Goal: Information Seeking & Learning: Learn about a topic

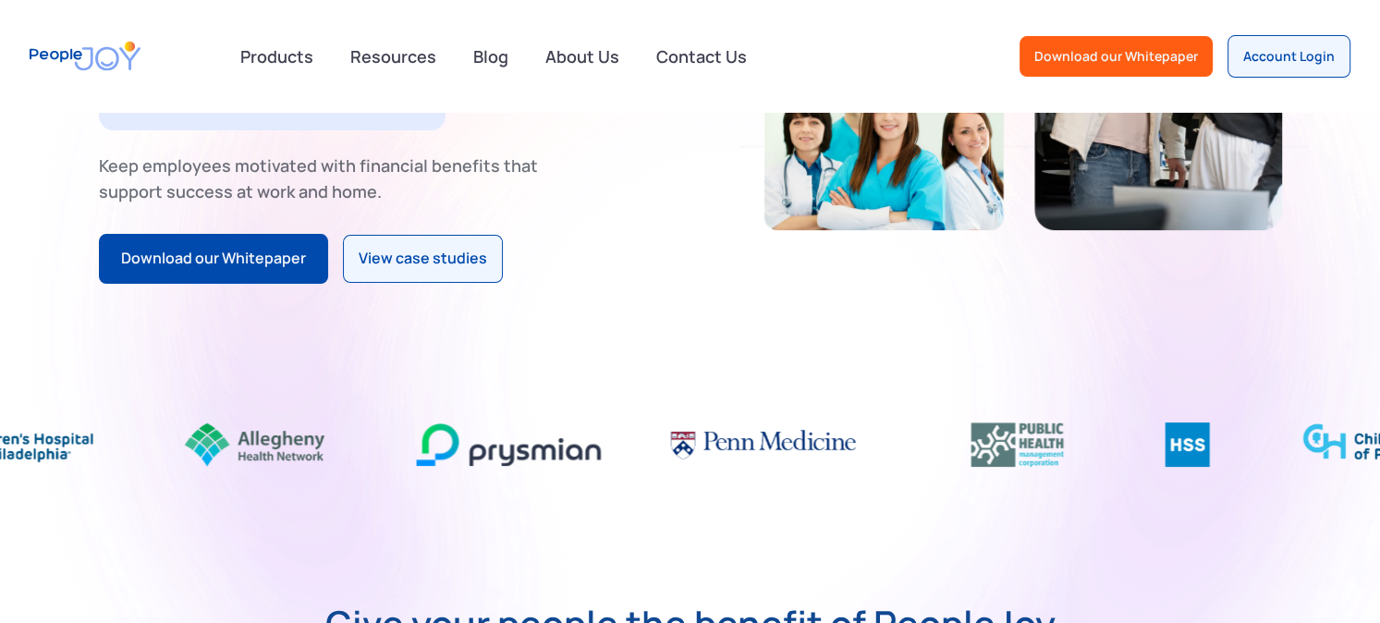
scroll to position [383, 0]
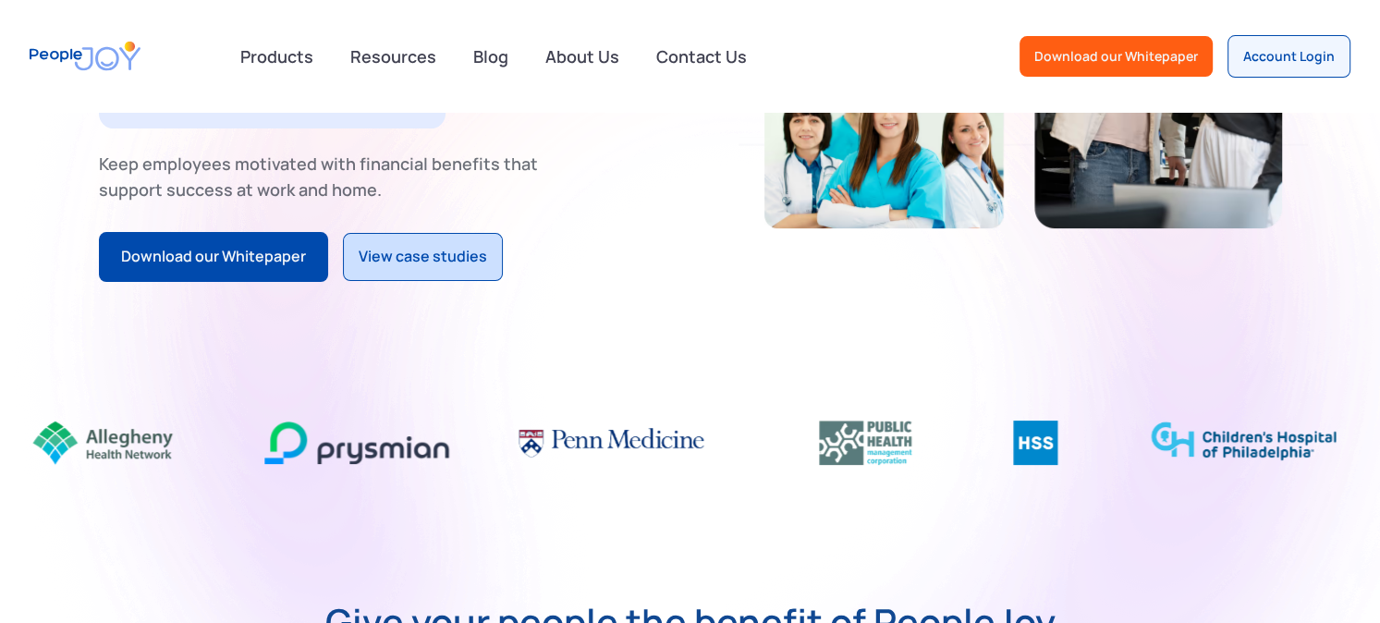
click at [383, 245] on div "View case studies" at bounding box center [423, 257] width 128 height 24
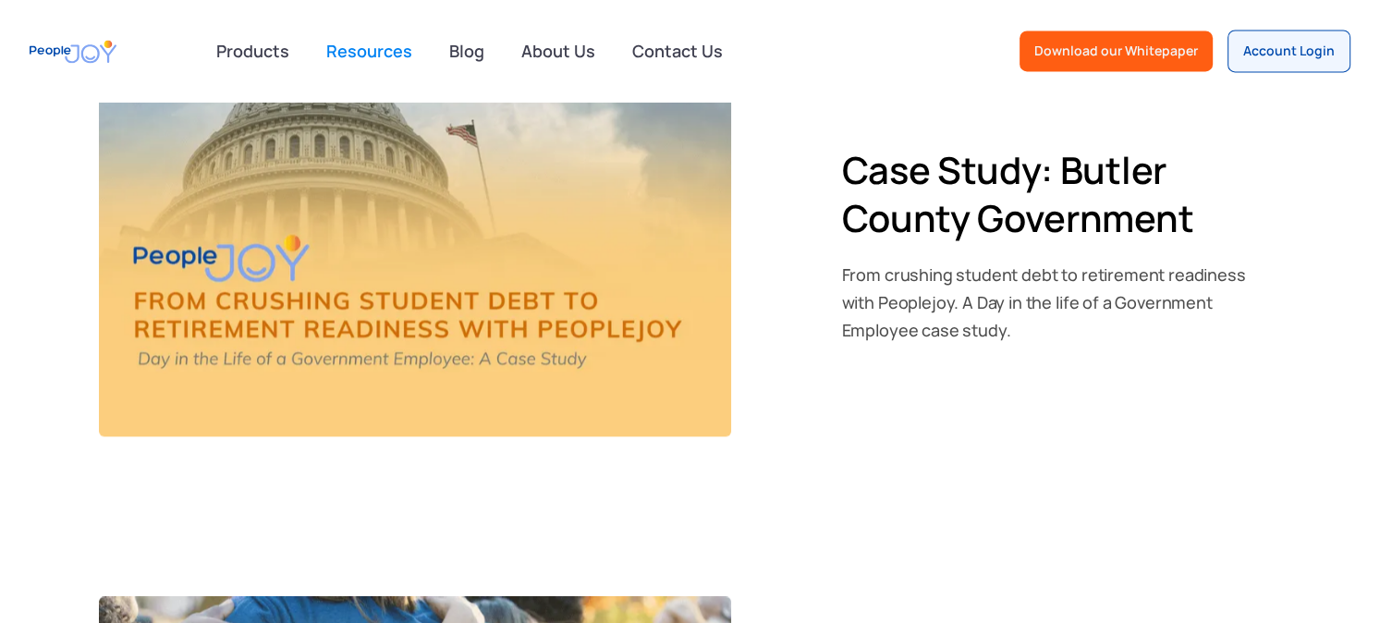
scroll to position [2587, 0]
click at [450, 311] on img at bounding box center [415, 259] width 632 height 356
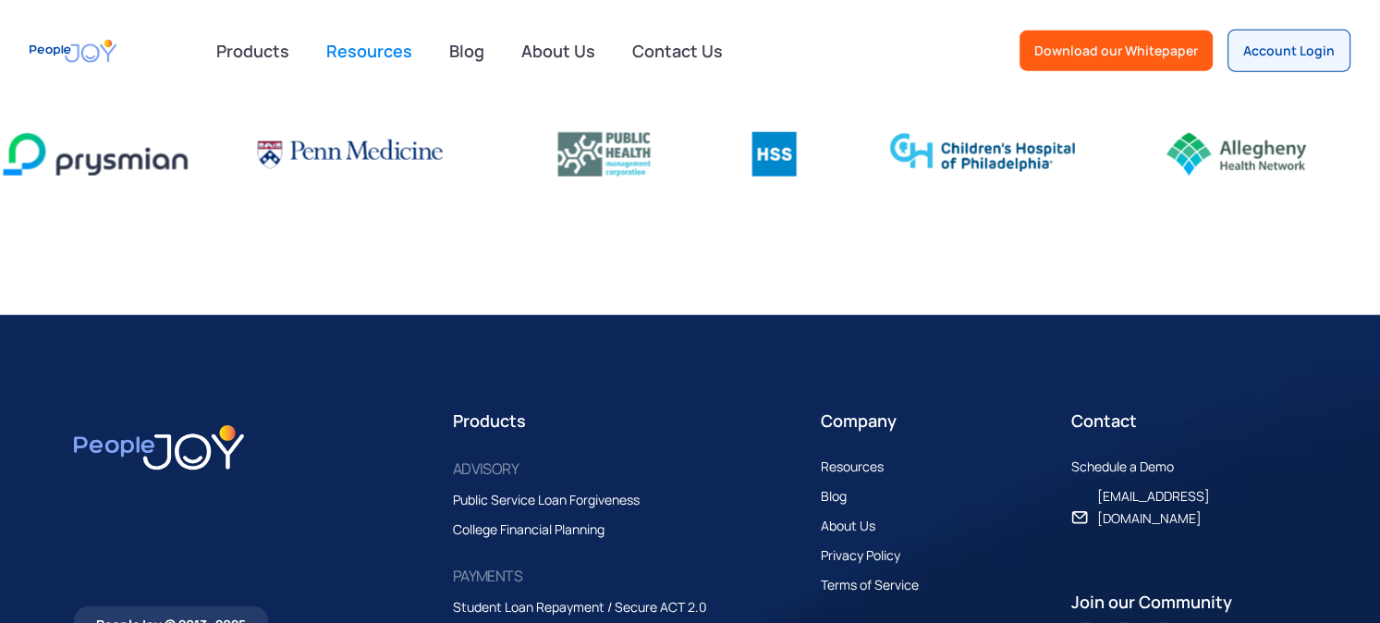
scroll to position [4517, 0]
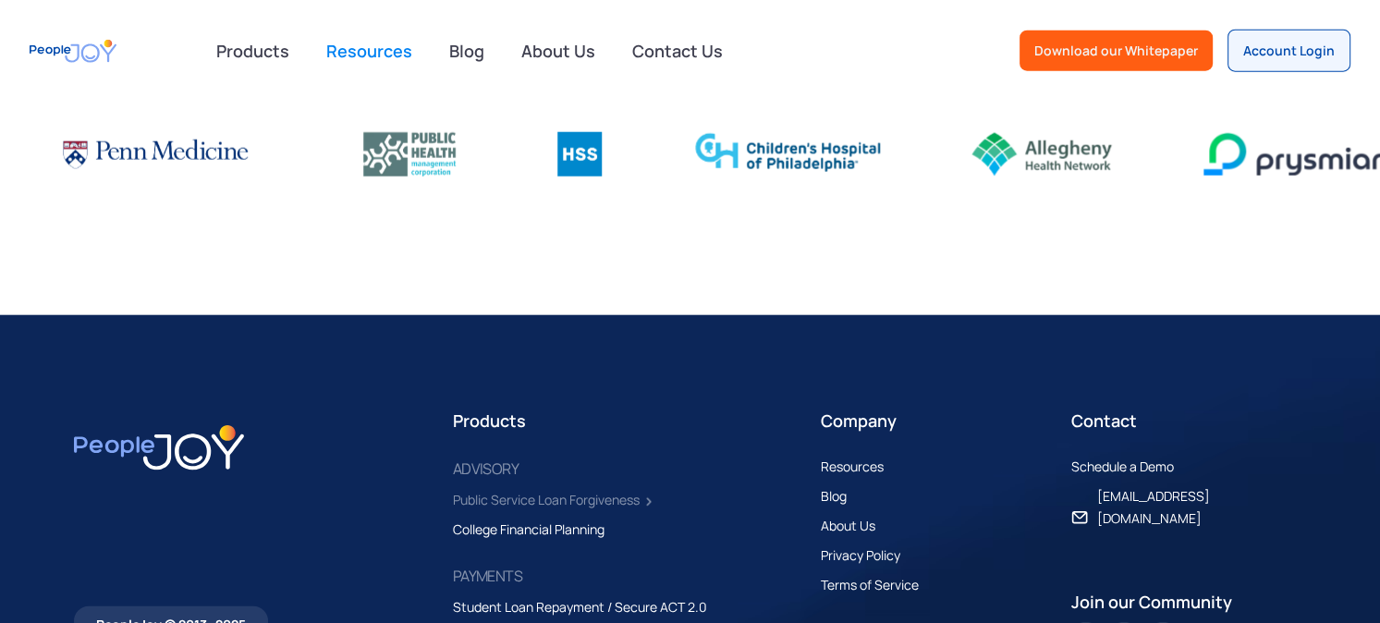
click at [616, 489] on div "Public Service Loan Forgiveness" at bounding box center [546, 500] width 187 height 22
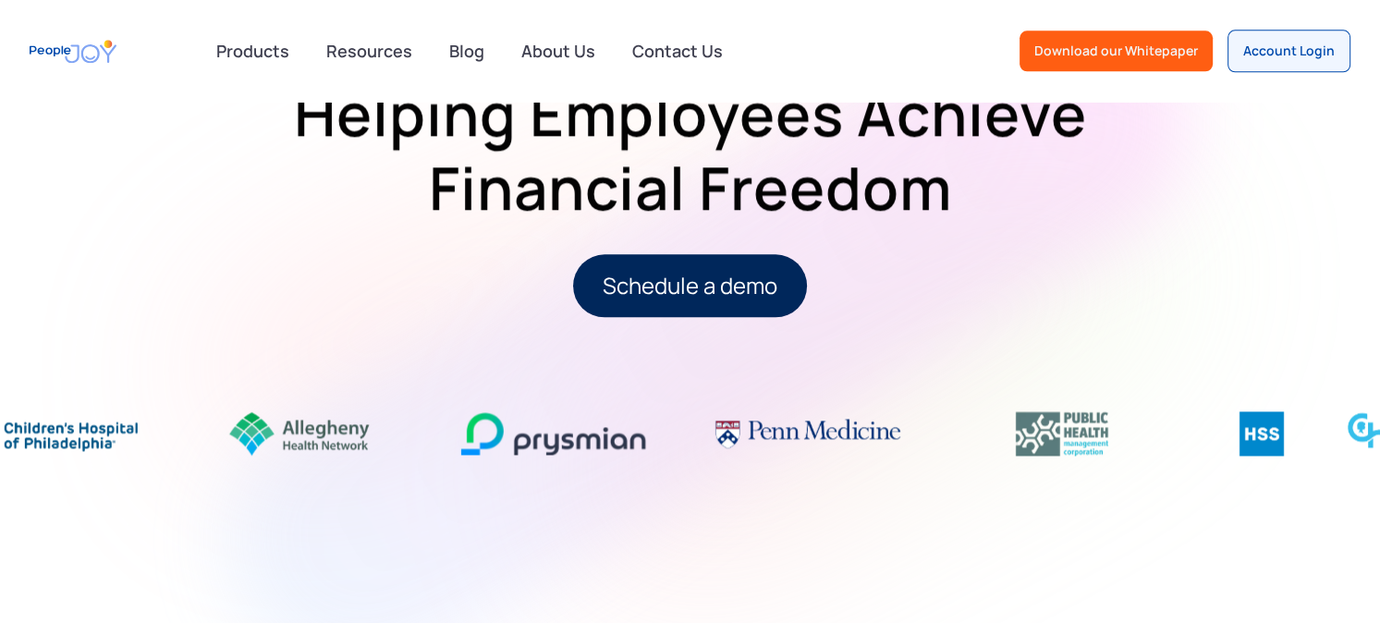
scroll to position [2332, 0]
